Goal: Check status

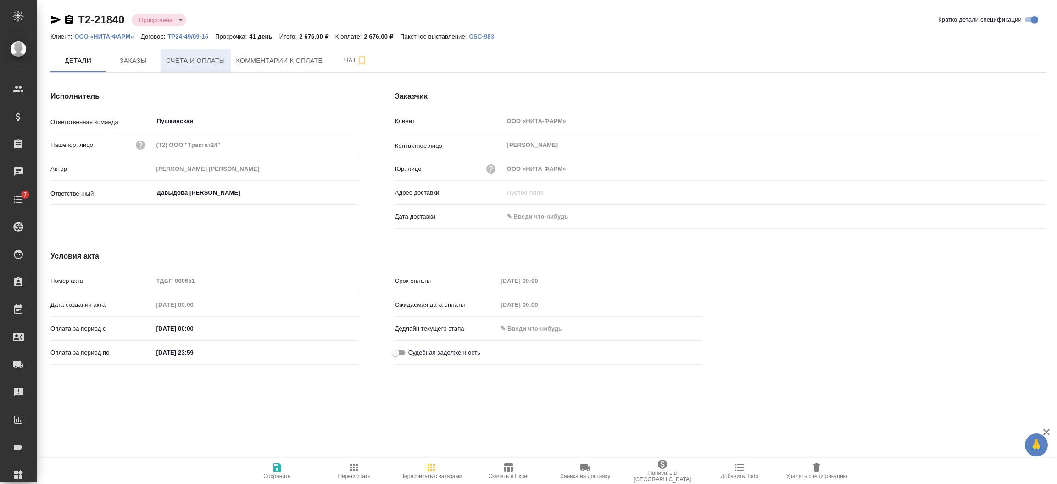
click at [185, 58] on span "Счета и оплаты" at bounding box center [195, 60] width 59 height 11
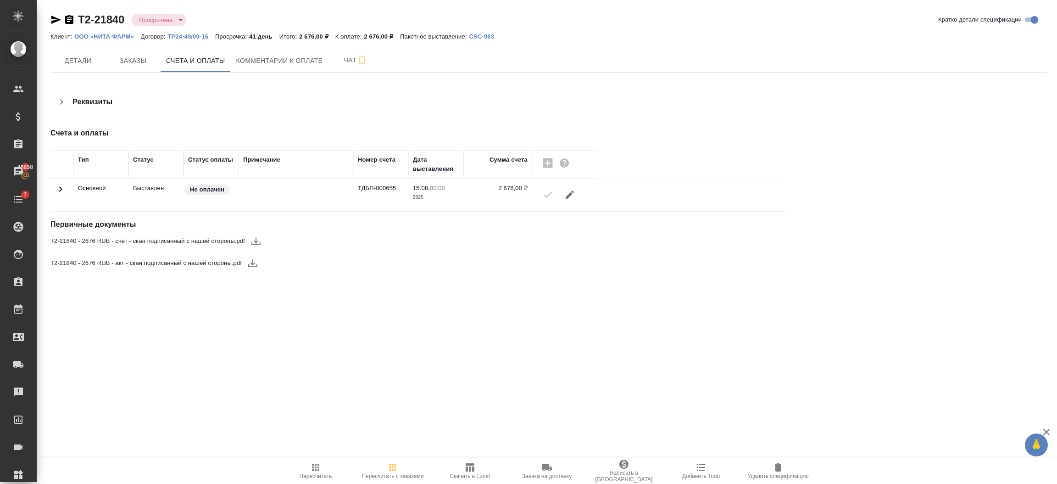
click at [282, 333] on div ".cls-1 fill:#fff; AWATERA Semenets Irina Клиенты Спецификации Заказы 46858 Чаты…" at bounding box center [528, 242] width 1057 height 484
